Goal: Check status: Check status

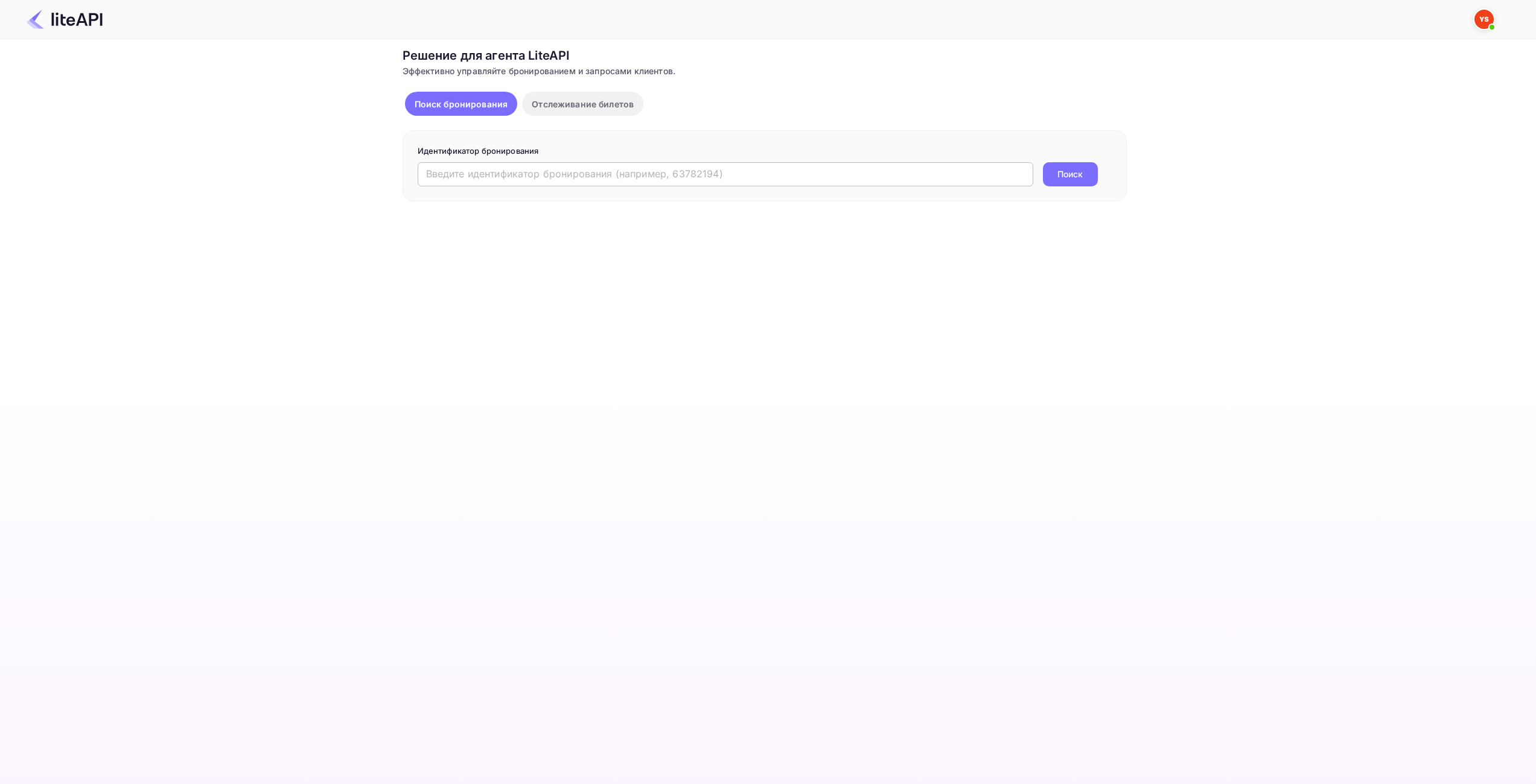
click at [584, 178] on input "text" at bounding box center [725, 174] width 616 height 24
paste input "9059867"
type input "9059867"
click at [1064, 167] on button "Поиск" at bounding box center [1070, 174] width 55 height 24
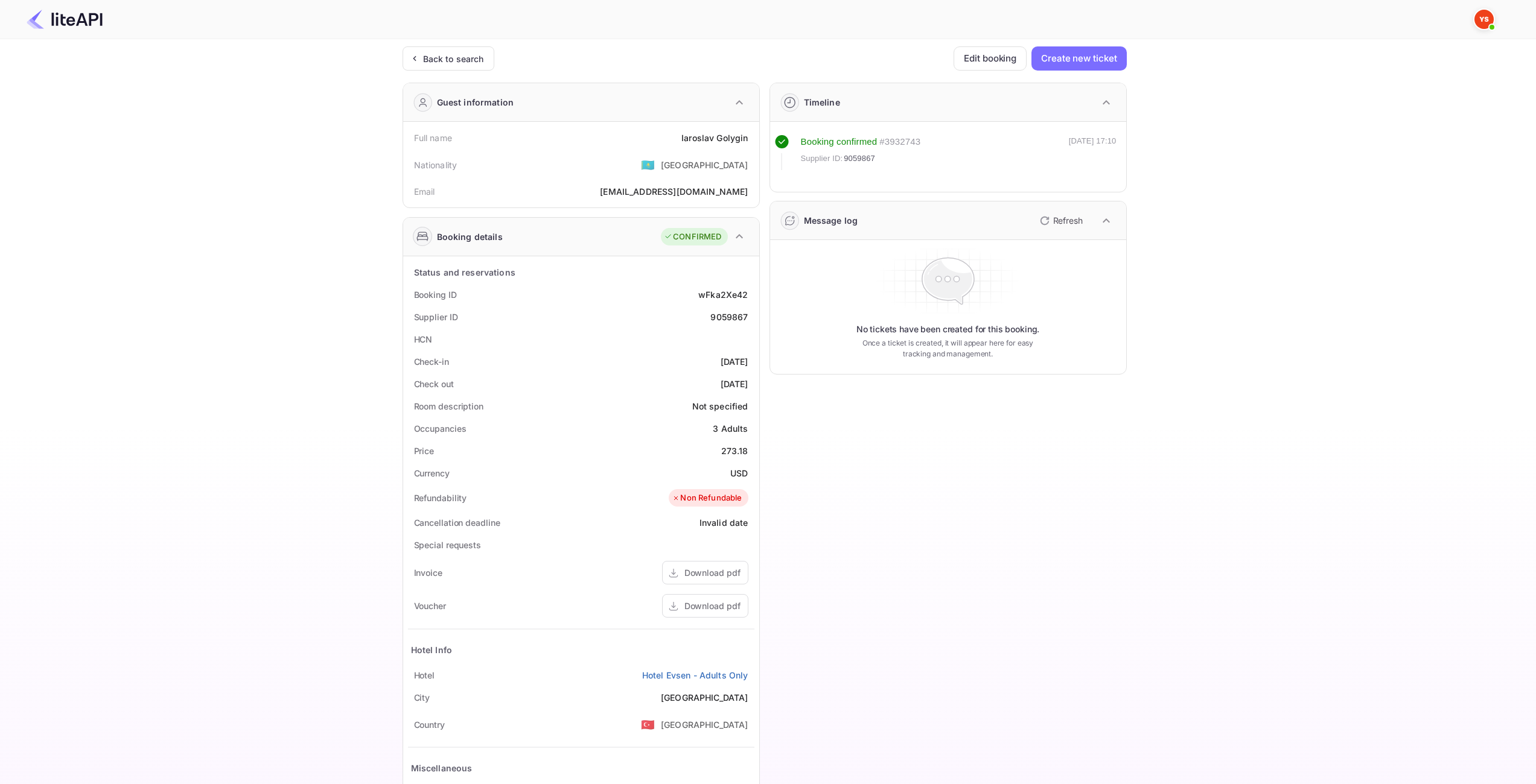
click at [1171, 333] on div "Ticket Affiliate URL https://www.nuitee.com/ Business partner name Nuitee Trave…" at bounding box center [764, 454] width 1500 height 817
click at [733, 450] on div "273.18" at bounding box center [735, 451] width 27 height 13
copy div "273.18"
click at [737, 470] on ya-tr-span "USD" at bounding box center [739, 473] width 18 height 10
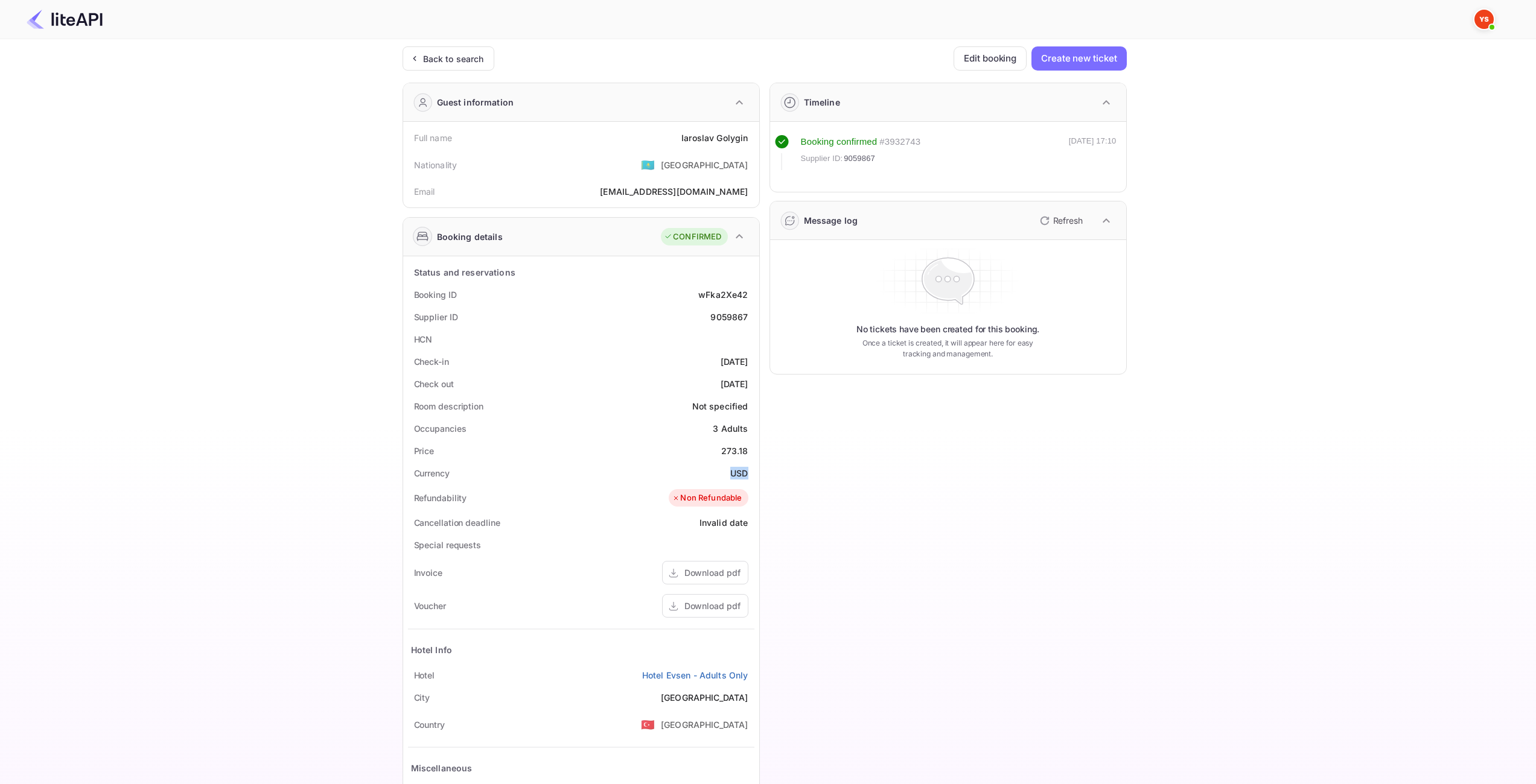
click at [737, 470] on ya-tr-span "USD" at bounding box center [739, 473] width 18 height 10
copy ya-tr-span "USD"
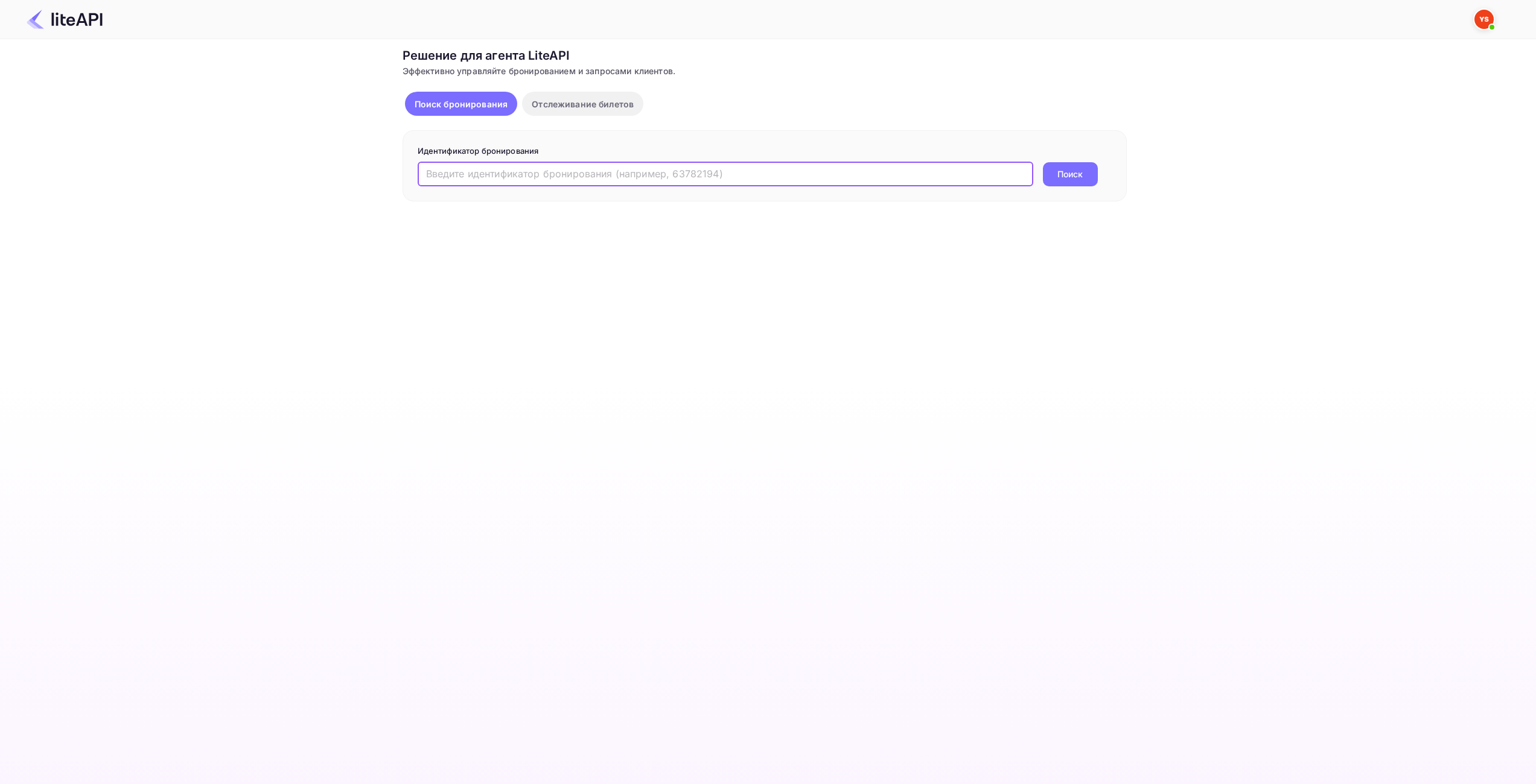
drag, startPoint x: 707, startPoint y: 177, endPoint x: 756, endPoint y: 178, distance: 49.0
click at [707, 177] on input "text" at bounding box center [725, 174] width 616 height 24
paste input "9057962"
type input "9057962"
click at [1054, 179] on button "Поиск" at bounding box center [1070, 174] width 55 height 24
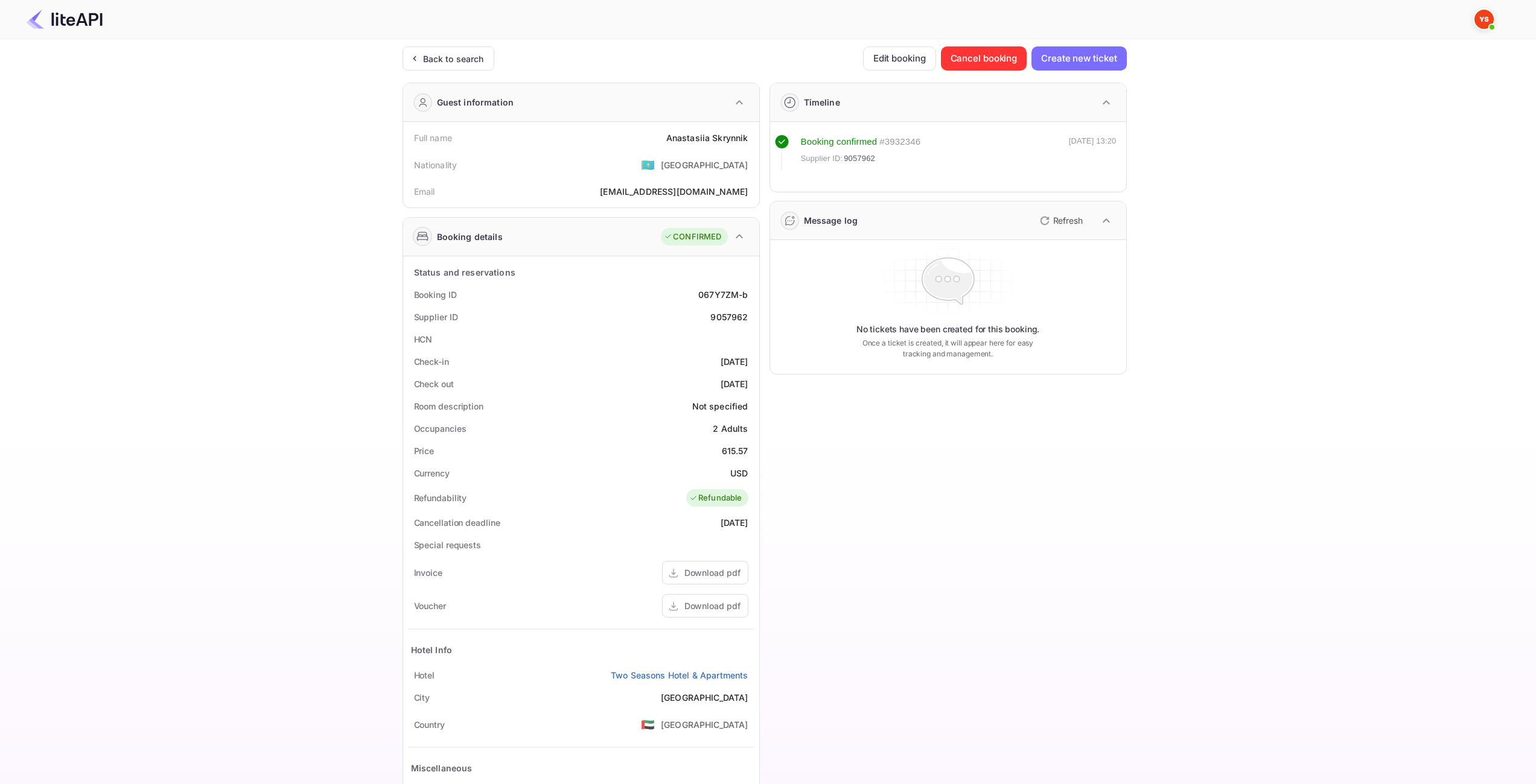
click at [741, 449] on div "615.57" at bounding box center [735, 451] width 26 height 13
copy div "615.57"
click at [741, 473] on ya-tr-span "USD" at bounding box center [739, 473] width 18 height 10
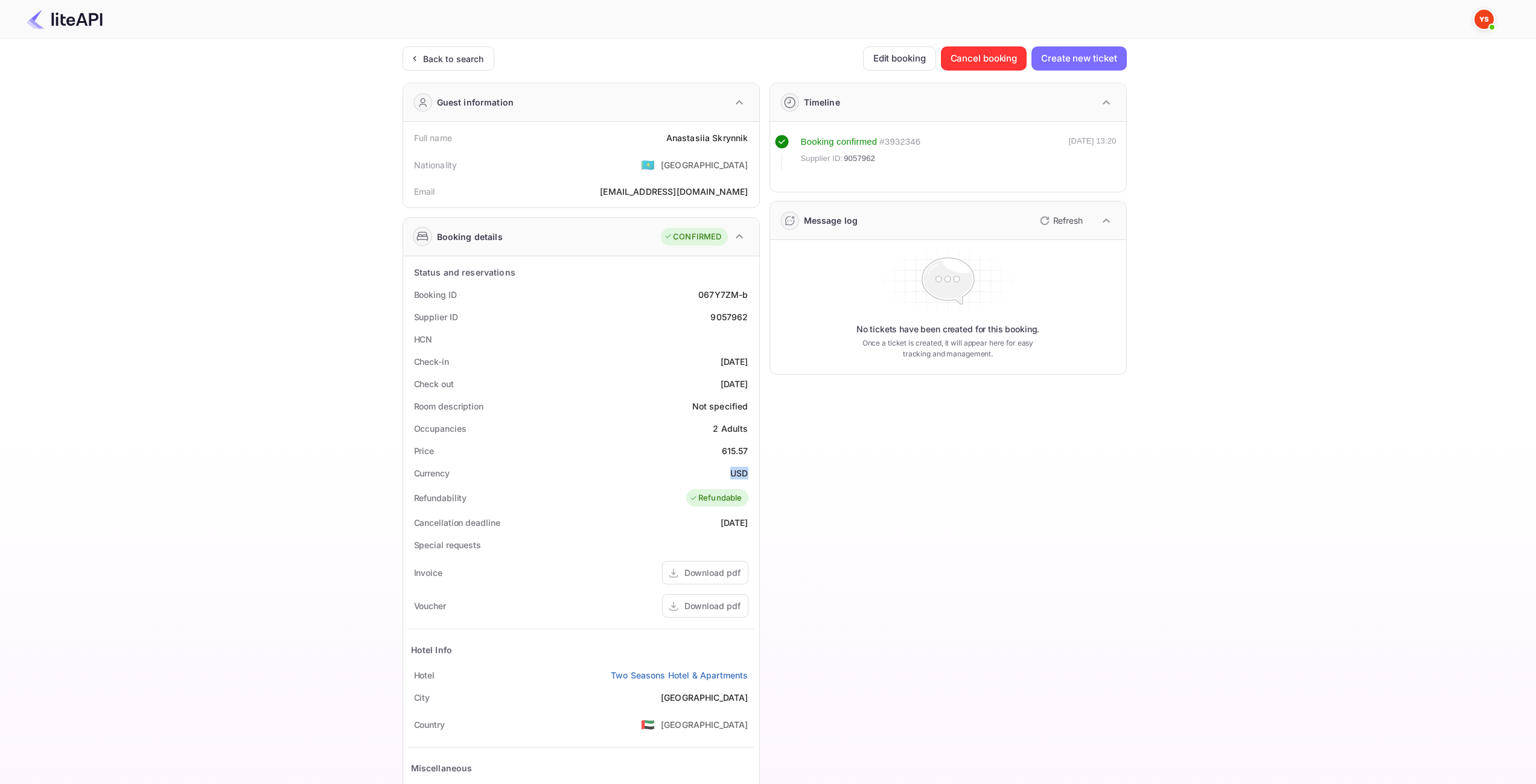
copy ya-tr-span "USD"
